Goal: Information Seeking & Learning: Find specific page/section

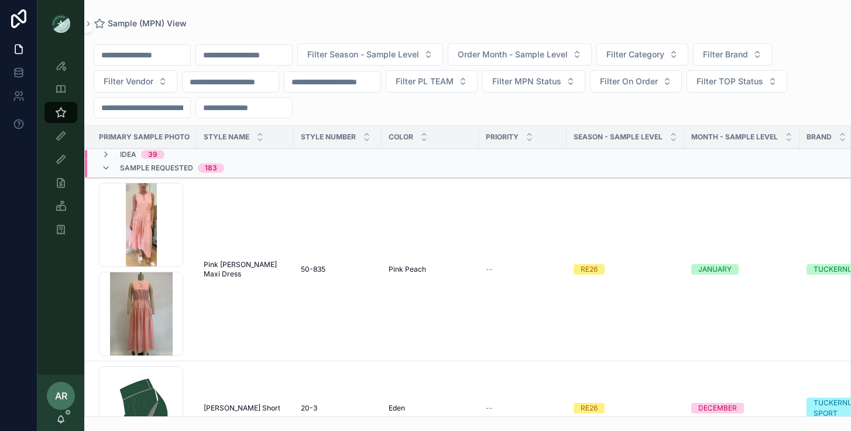
click at [271, 54] on input "scrollable content" at bounding box center [244, 55] width 96 height 16
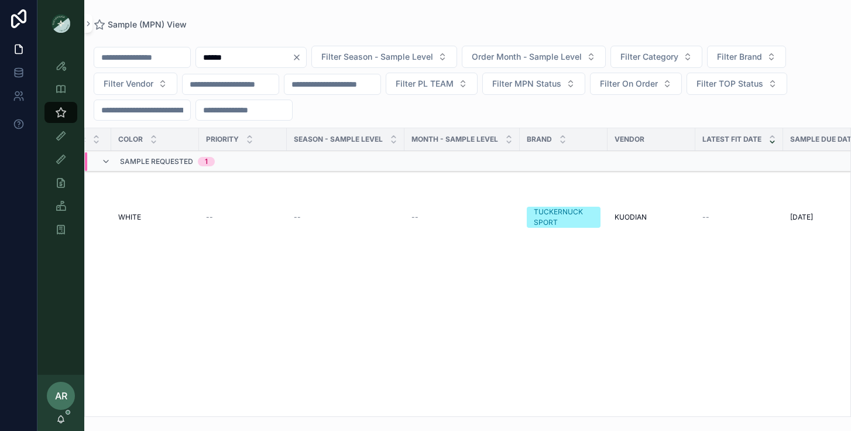
scroll to position [0, 262]
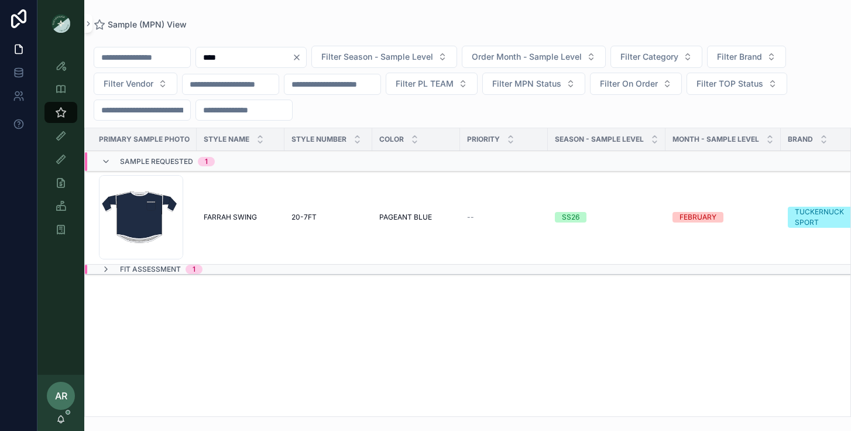
click at [118, 276] on div "PRIMARY SAMPLE PHOTO Style Name Style Number Color PRIORITY Season - Sample Lev…" at bounding box center [468, 272] width 766 height 288
click at [111, 269] on div "Fit Assessment 1" at bounding box center [151, 269] width 101 height 9
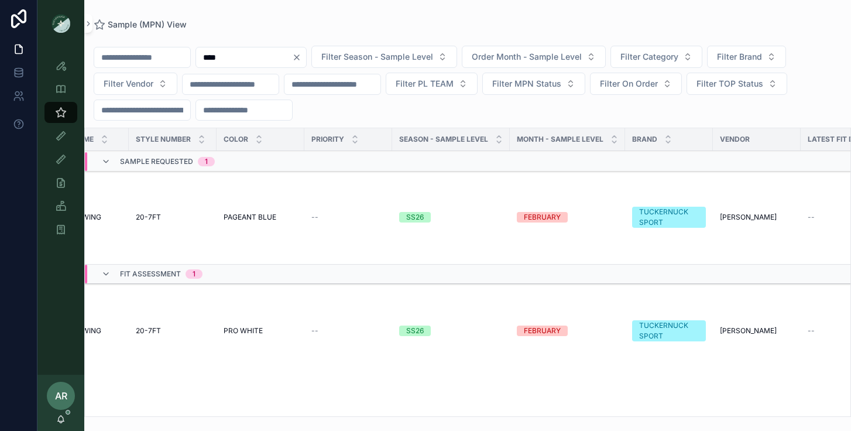
scroll to position [0, 158]
click at [252, 60] on input "****" at bounding box center [244, 57] width 96 height 16
type input "*"
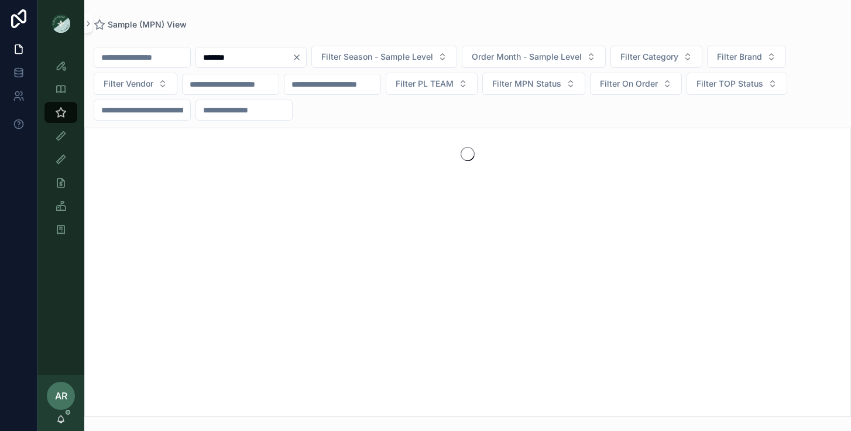
type input "*******"
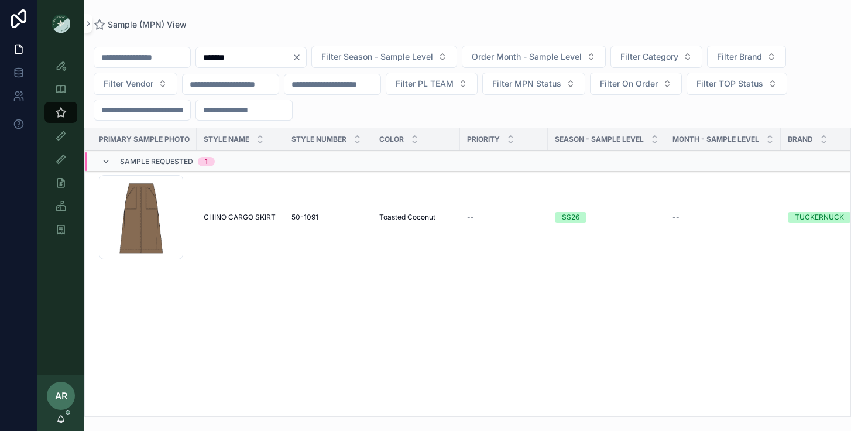
click at [246, 220] on span "CHINO CARGO SKIRT" at bounding box center [240, 216] width 72 height 9
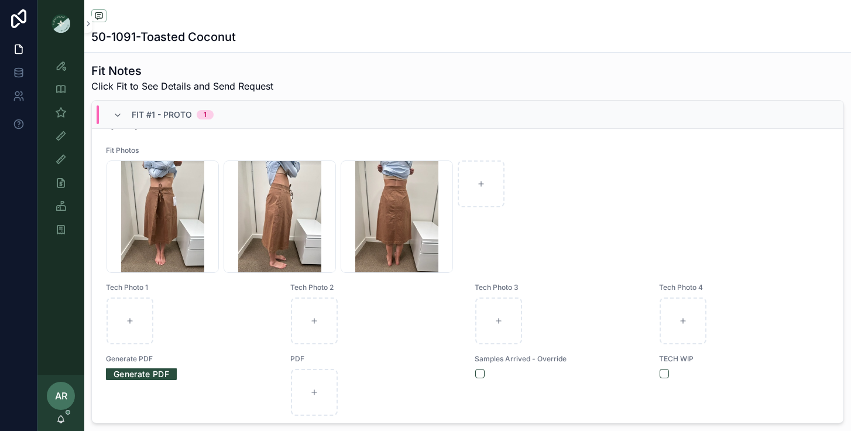
scroll to position [145, 0]
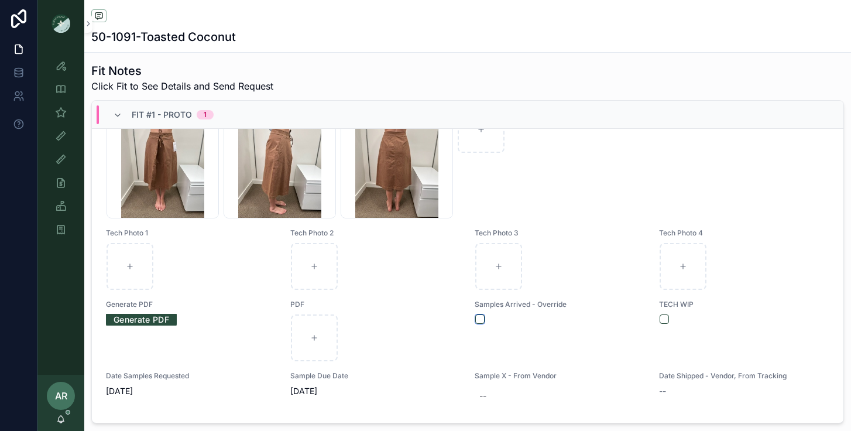
click at [479, 315] on button "scrollable content" at bounding box center [479, 318] width 9 height 9
click at [64, 116] on icon "scrollable content" at bounding box center [61, 113] width 12 height 12
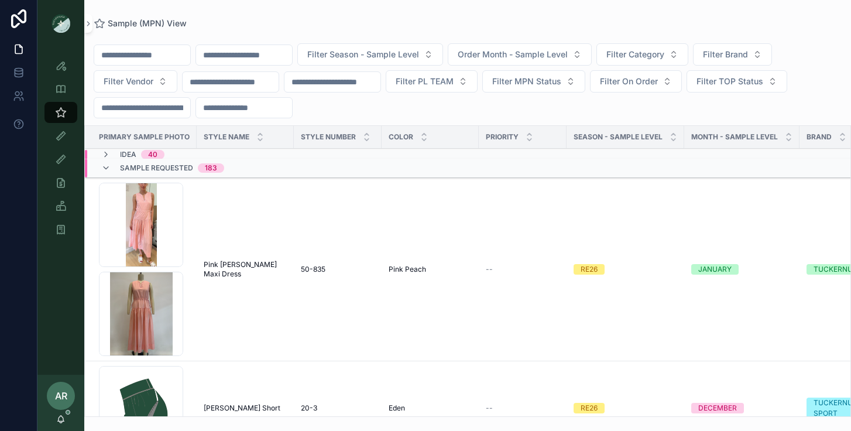
scroll to position [6, 0]
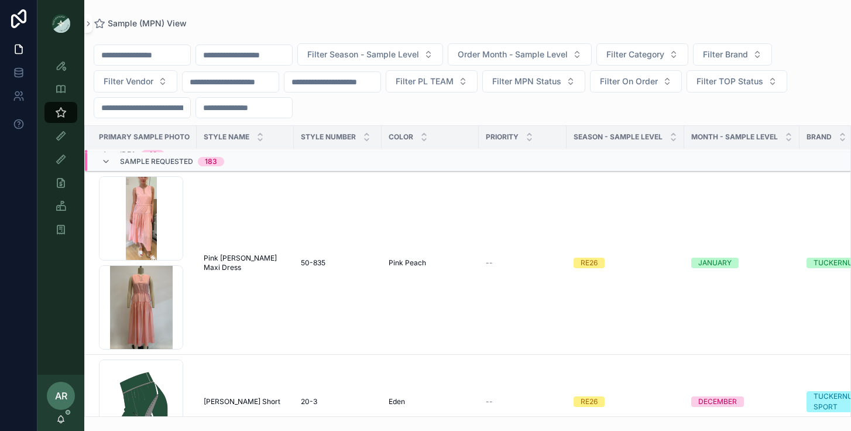
click at [110, 158] on icon "scrollable content" at bounding box center [105, 161] width 9 height 9
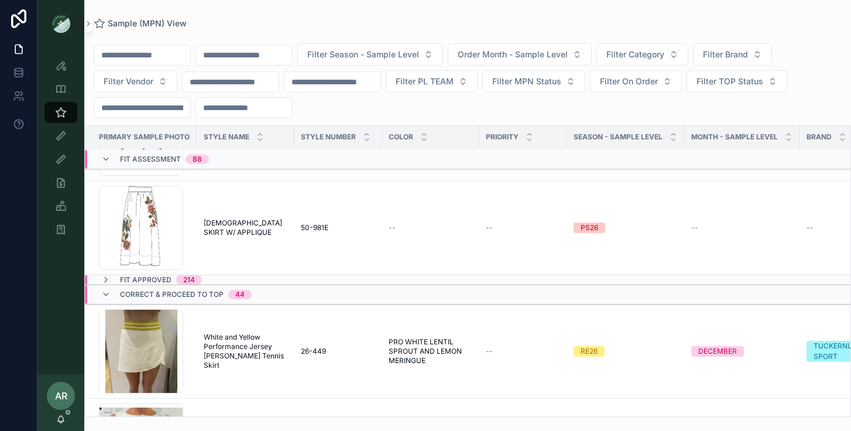
scroll to position [8409, 0]
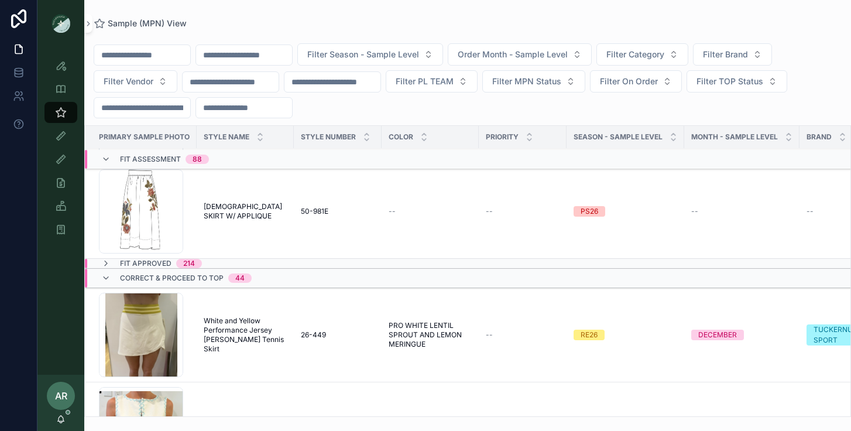
click at [105, 277] on icon "scrollable content" at bounding box center [105, 277] width 9 height 9
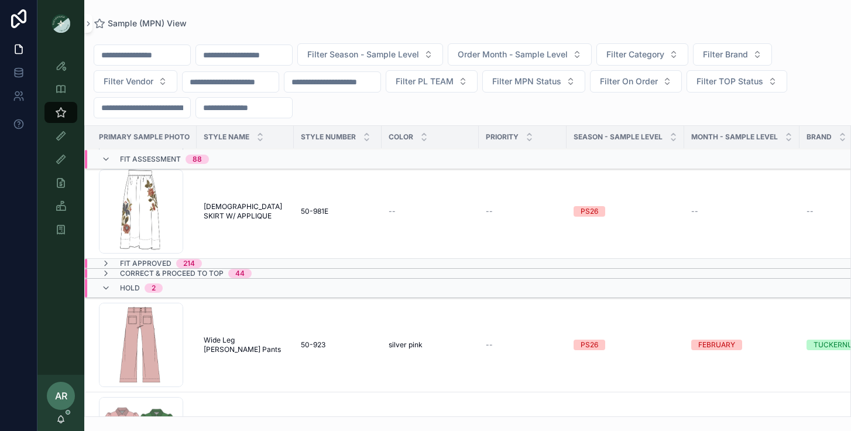
click at [105, 289] on icon "scrollable content" at bounding box center [105, 287] width 9 height 9
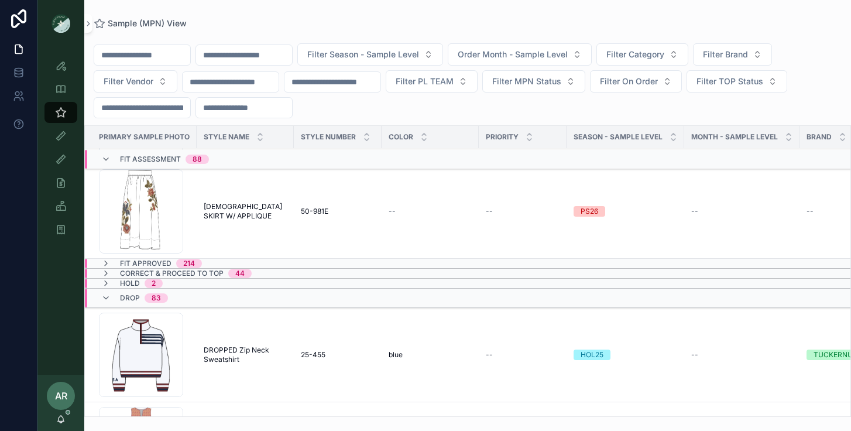
click at [108, 298] on icon "scrollable content" at bounding box center [105, 297] width 9 height 9
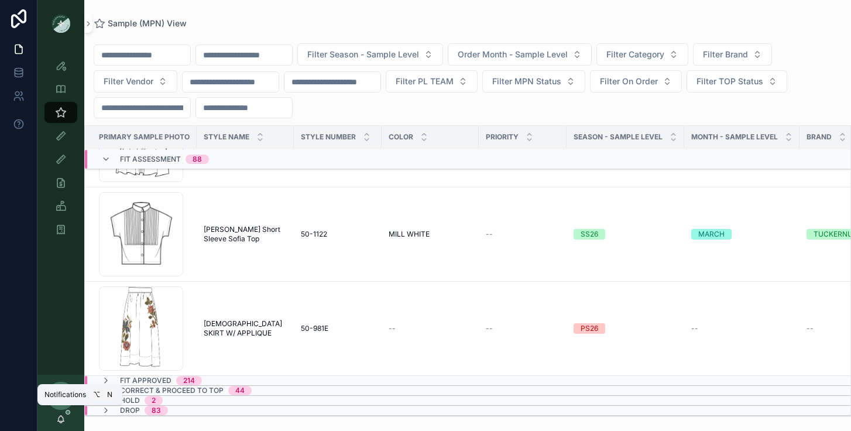
click at [62, 420] on icon "scrollable content" at bounding box center [60, 418] width 9 height 9
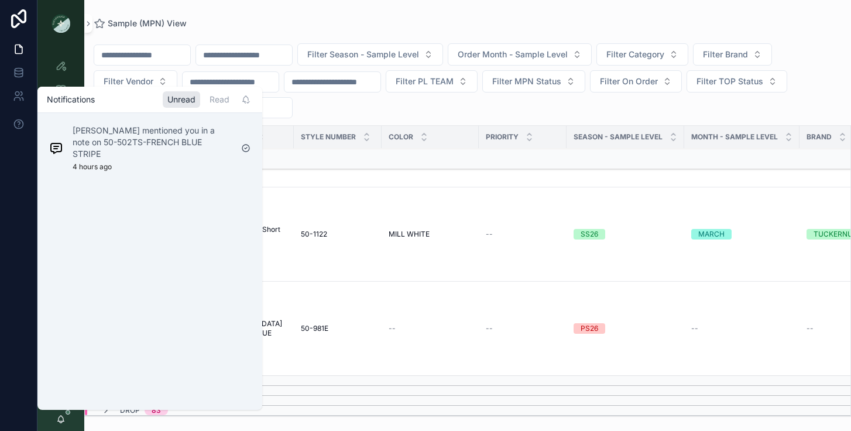
click at [125, 147] on p "[PERSON_NAME] mentioned you in a note on 50-502TS-FRENCH BLUE STRIPE" at bounding box center [152, 142] width 159 height 35
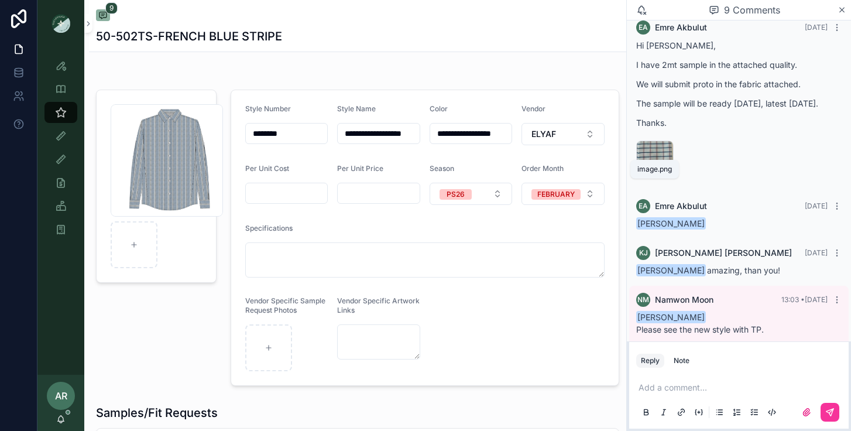
scroll to position [455, 0]
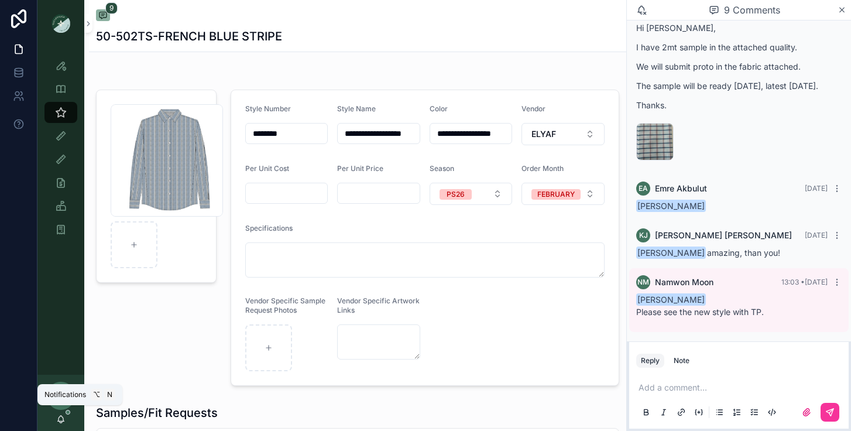
click at [63, 417] on icon "scrollable content" at bounding box center [61, 418] width 6 height 5
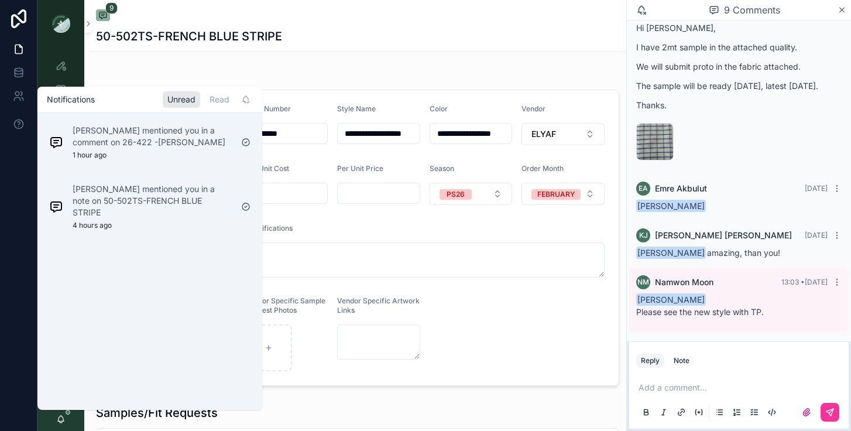
click at [136, 219] on div "[PERSON_NAME] mentioned you in a note on 50-502TS-FRENCH BLUE STRIPE 4 hours ago" at bounding box center [140, 207] width 192 height 56
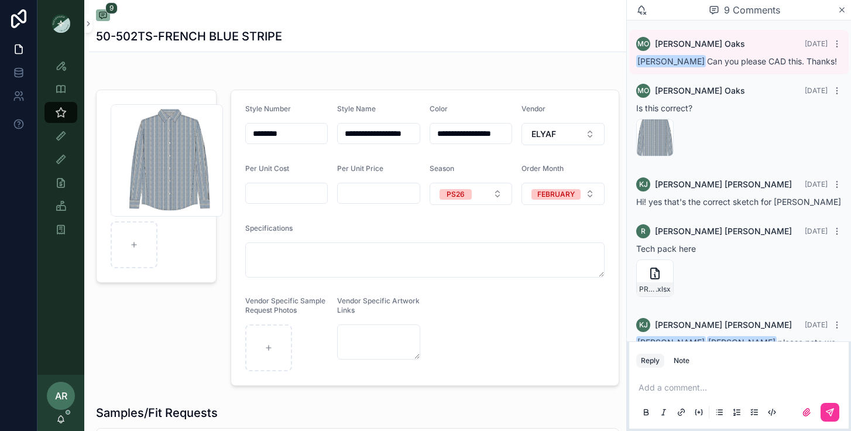
scroll to position [455, 0]
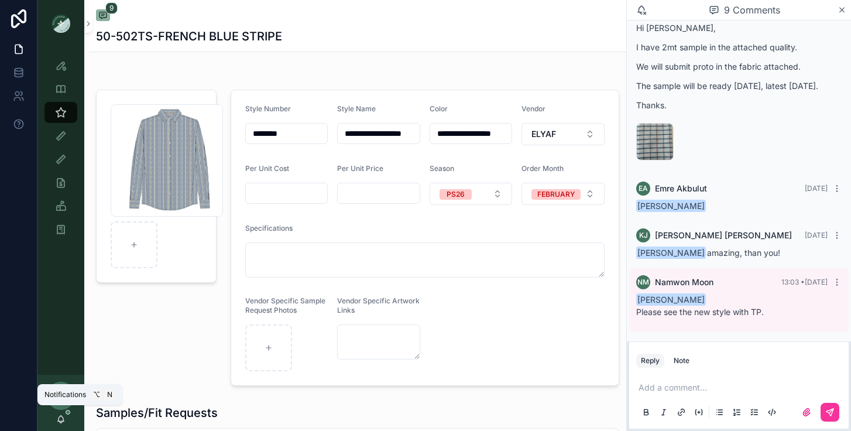
click at [63, 420] on icon "scrollable content" at bounding box center [60, 418] width 9 height 9
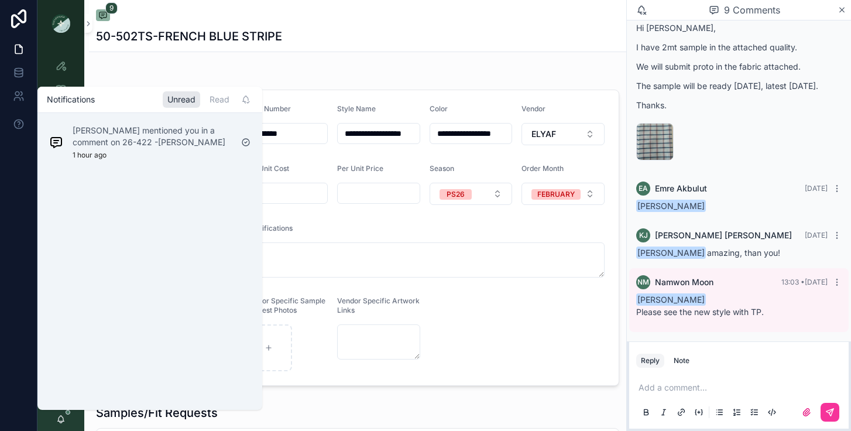
click at [152, 156] on div "[PERSON_NAME] mentioned you in a comment on 26-422 -Lemon Meringue 1 hour ago" at bounding box center [152, 142] width 159 height 35
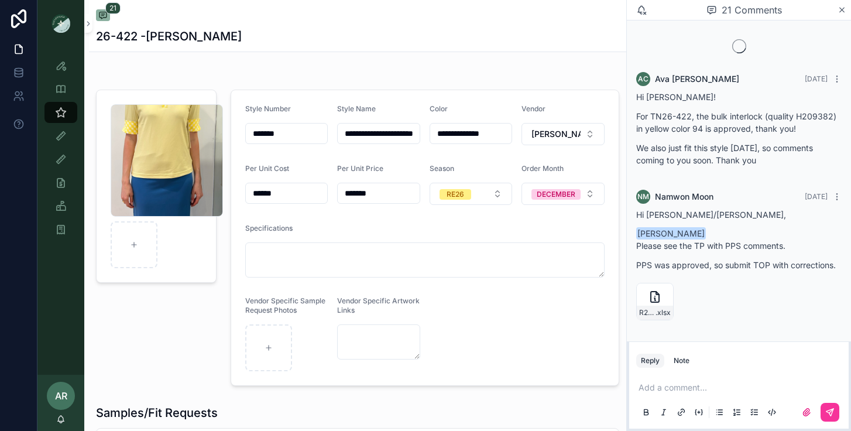
scroll to position [2055, 0]
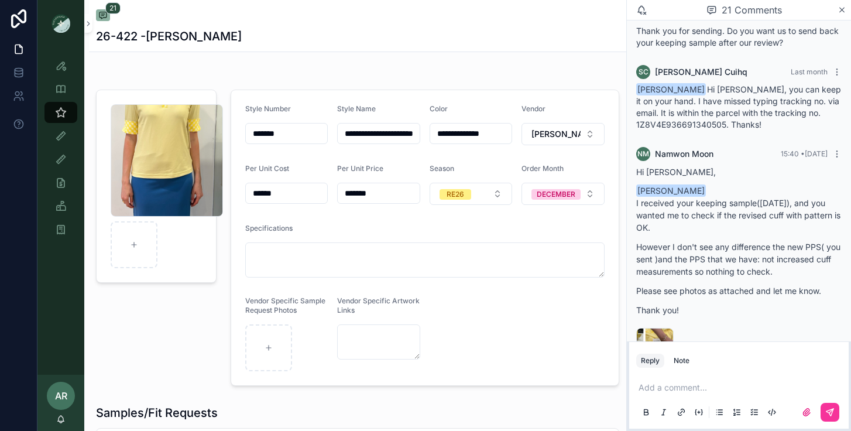
click at [0, 0] on icon "scrollable content" at bounding box center [0, 0] width 0 height 0
click at [653, 328] on div "image .png" at bounding box center [654, 346] width 37 height 37
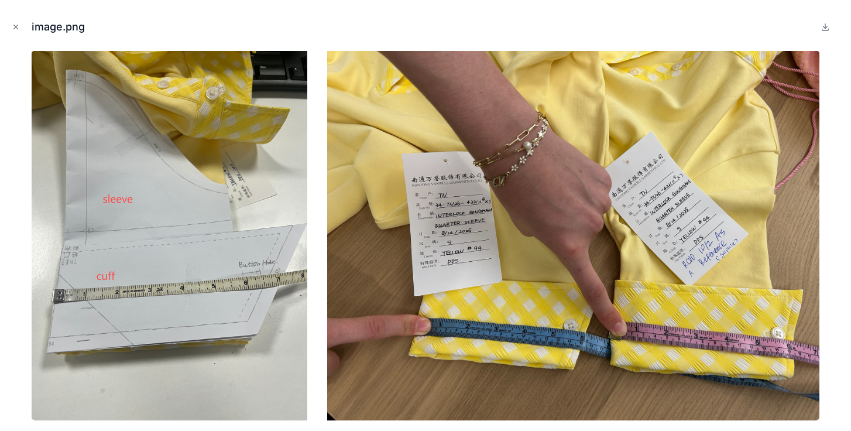
click at [18, 29] on icon "Close modal" at bounding box center [16, 27] width 8 height 8
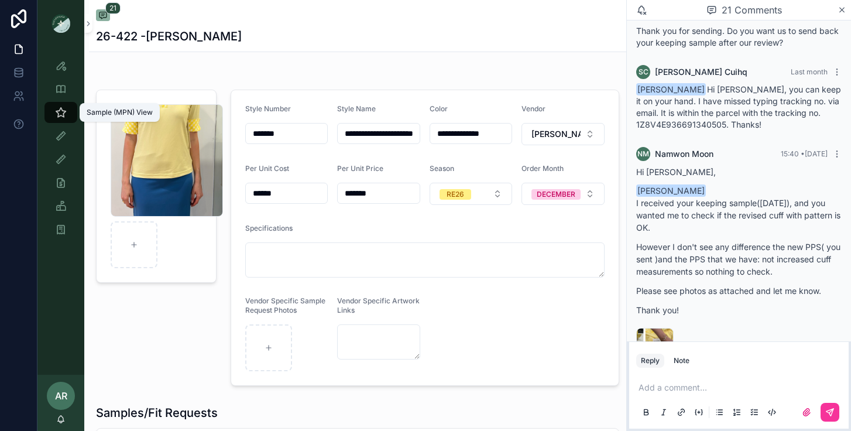
click at [61, 111] on icon "scrollable content" at bounding box center [61, 113] width 12 height 12
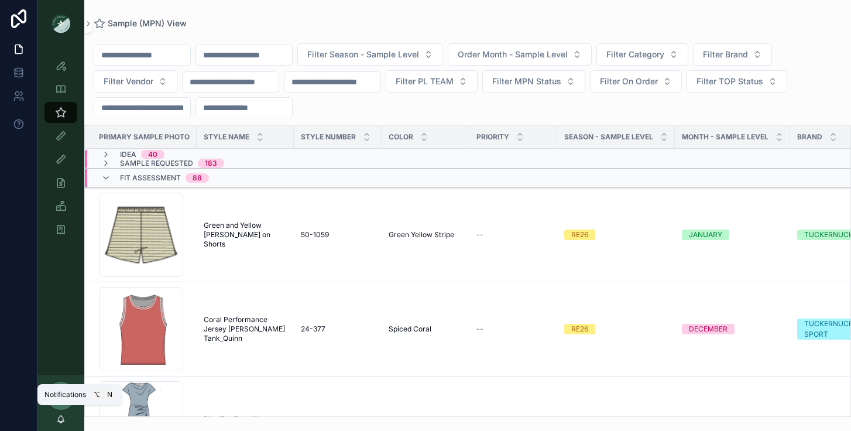
click at [60, 421] on icon "scrollable content" at bounding box center [61, 422] width 2 height 2
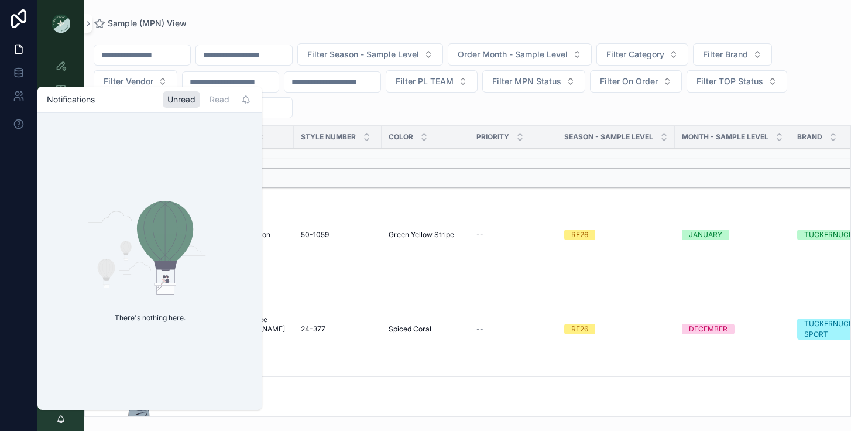
click at [80, 101] on h1 "Notifications" at bounding box center [71, 100] width 48 height 12
click at [242, 24] on div "Sample (MPN) View" at bounding box center [468, 23] width 748 height 9
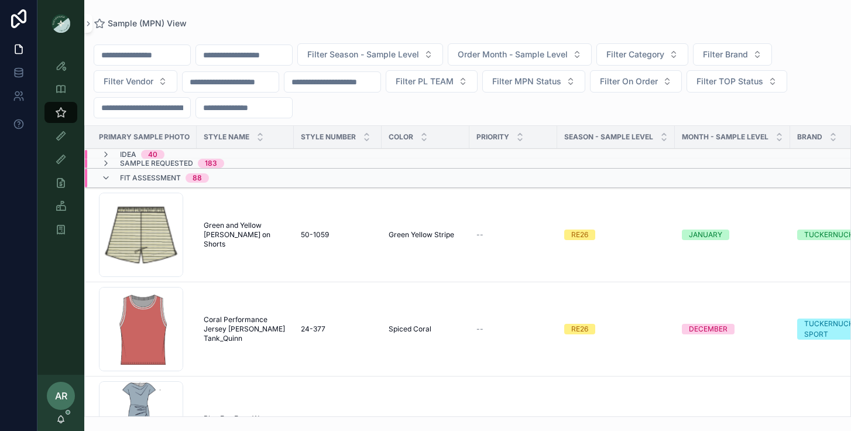
click at [273, 56] on input "scrollable content" at bounding box center [244, 55] width 96 height 16
click at [109, 179] on icon "scrollable content" at bounding box center [105, 177] width 9 height 9
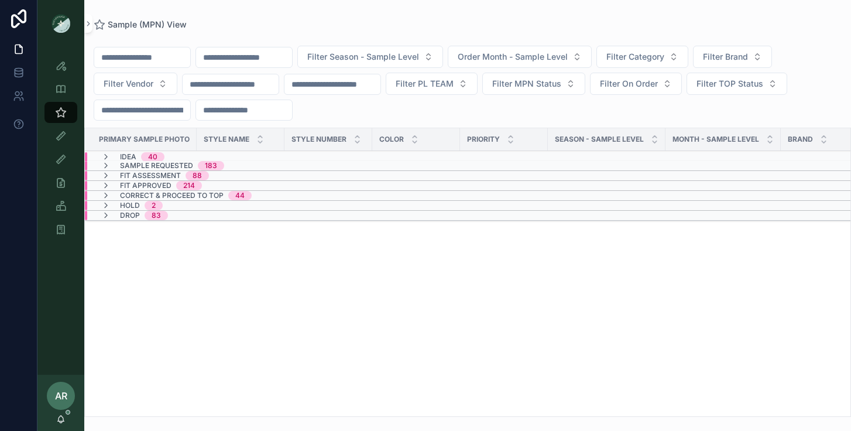
click at [59, 414] on icon "scrollable content" at bounding box center [60, 418] width 9 height 9
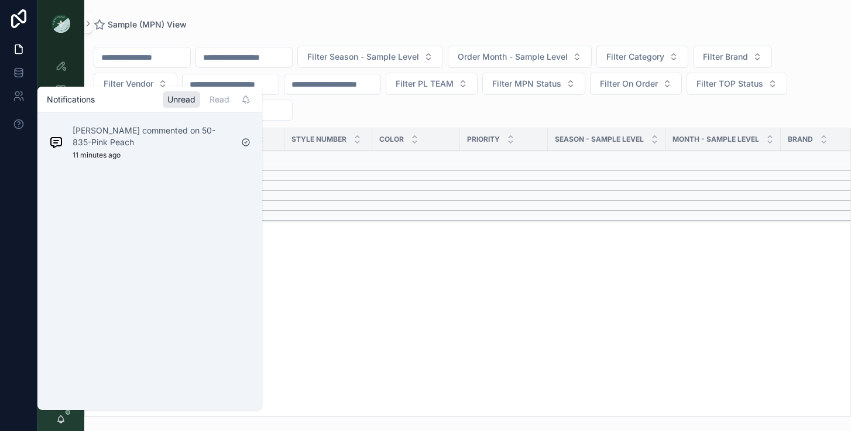
click at [144, 142] on p "[PERSON_NAME] commented on 50-835-Pink Peach" at bounding box center [152, 136] width 159 height 23
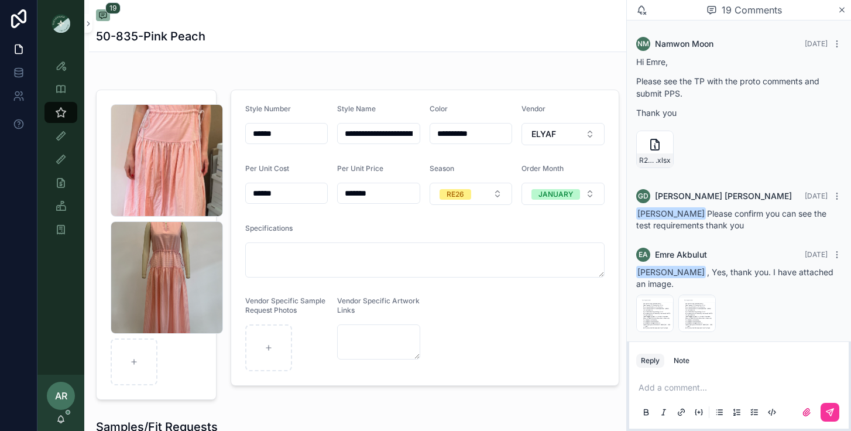
scroll to position [2115, 0]
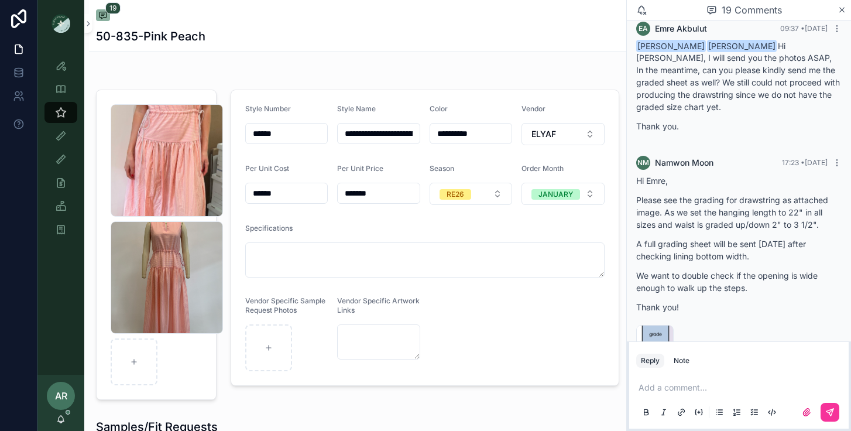
click at [654, 325] on div "image .png" at bounding box center [654, 343] width 37 height 37
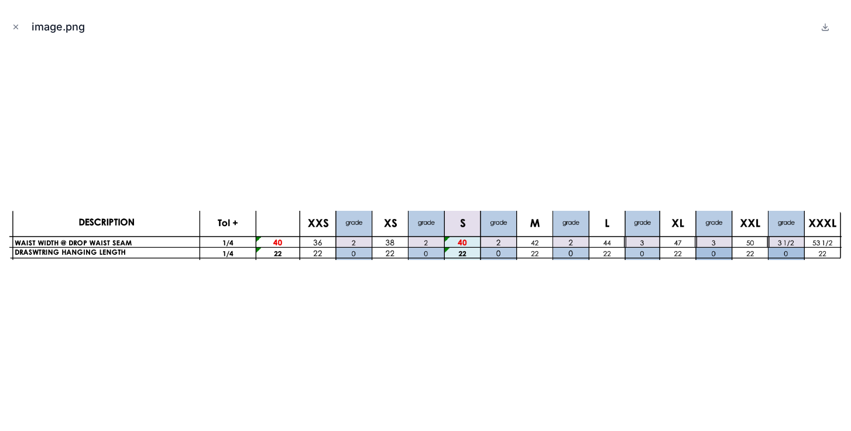
click at [16, 25] on icon "Close modal" at bounding box center [16, 27] width 8 height 8
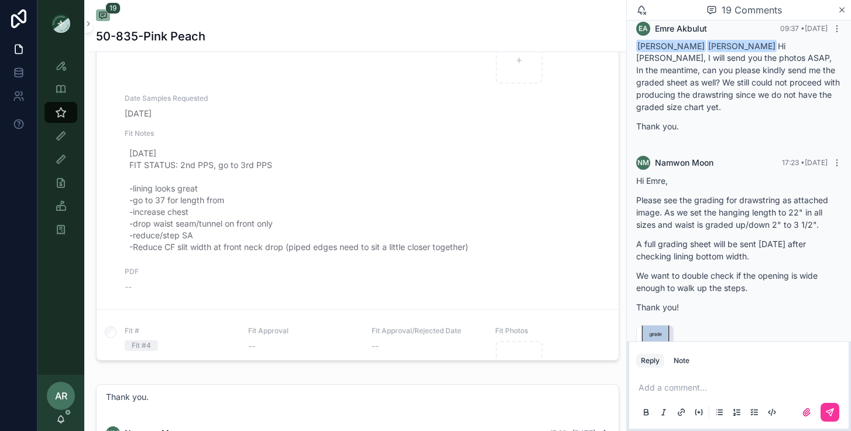
scroll to position [851, 0]
